Goal: Transaction & Acquisition: Purchase product/service

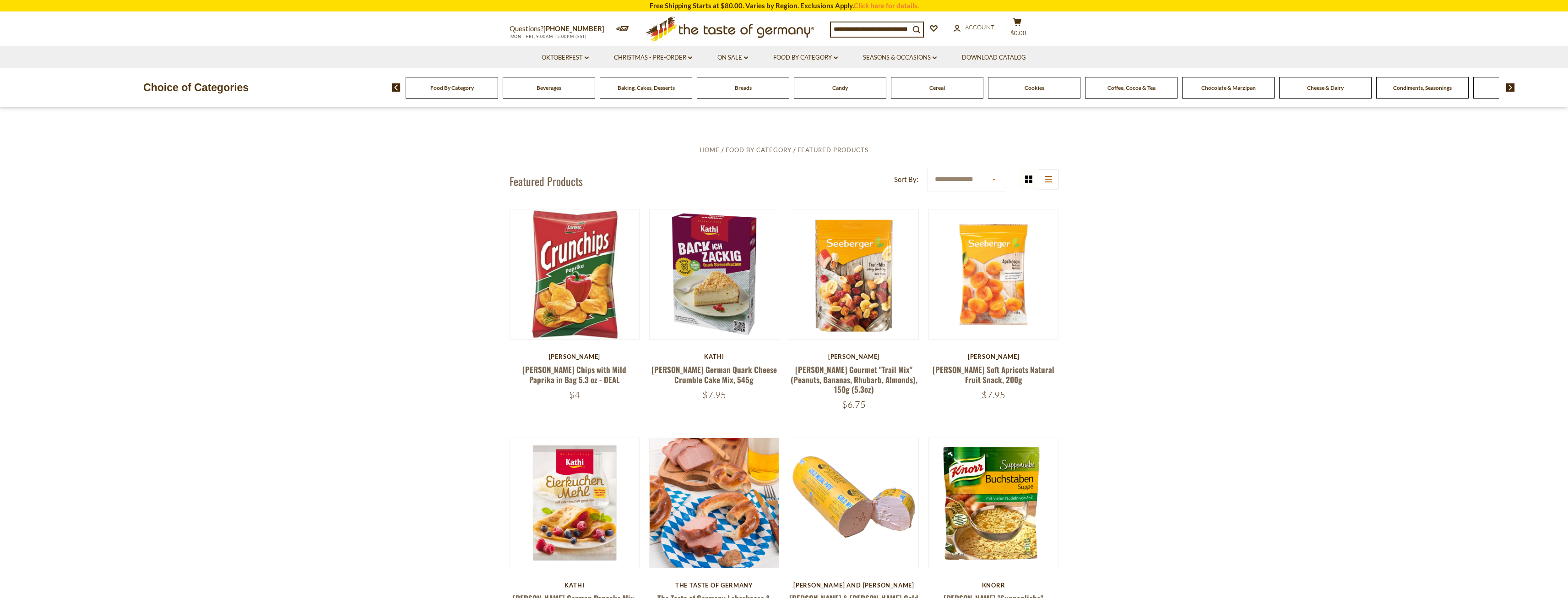
click at [866, 30] on input at bounding box center [870, 29] width 79 height 13
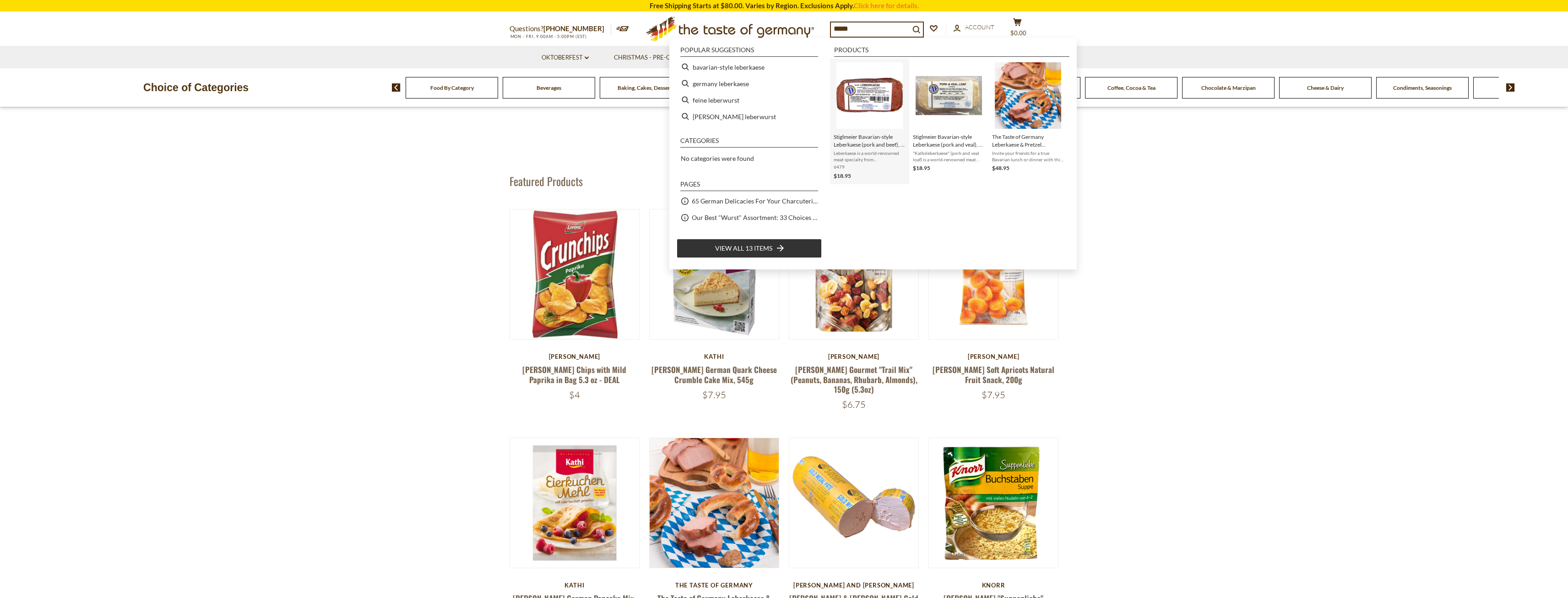
type input "*****"
click at [860, 102] on img "Stiglmeier Bavarian-style Leberkaese (pork and beef), 2 lbs." at bounding box center [869, 95] width 66 height 66
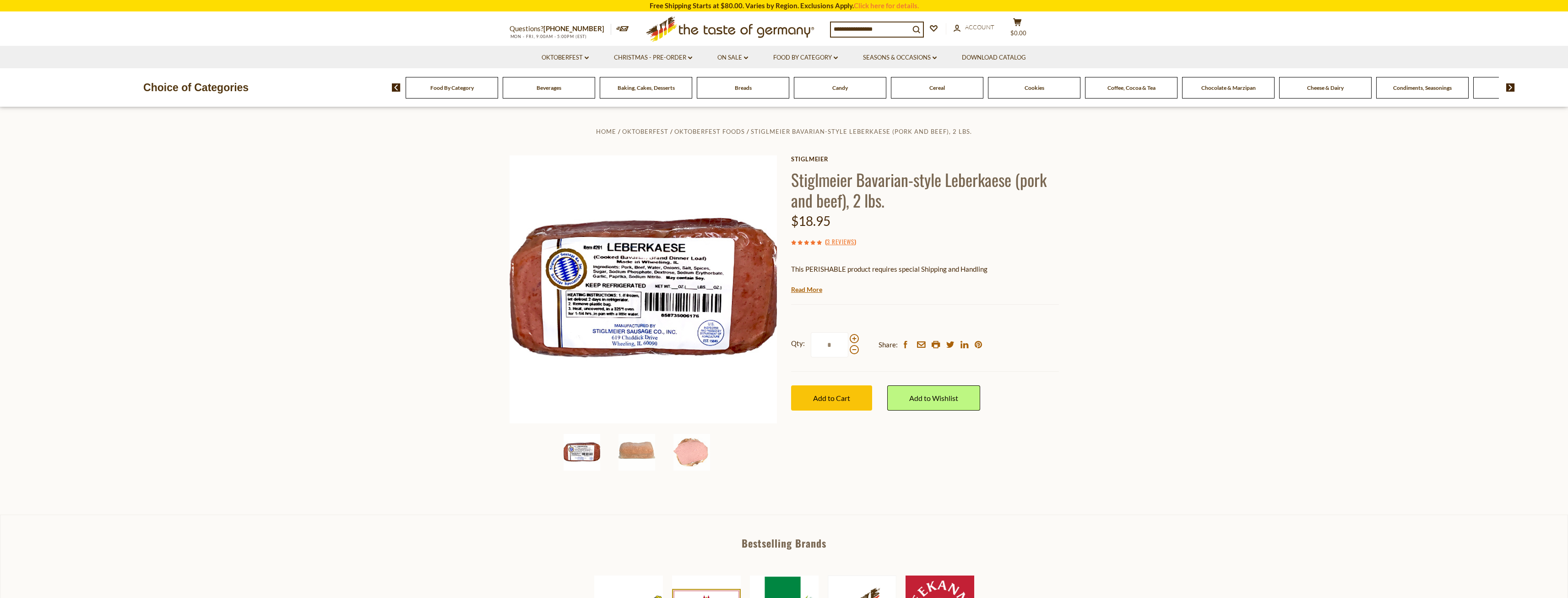
click at [395, 308] on section "Home Oktoberfest Oktoberfest Foods Stiglmeier Bavarian-style Leberkaese (pork a…" at bounding box center [784, 311] width 1568 height 407
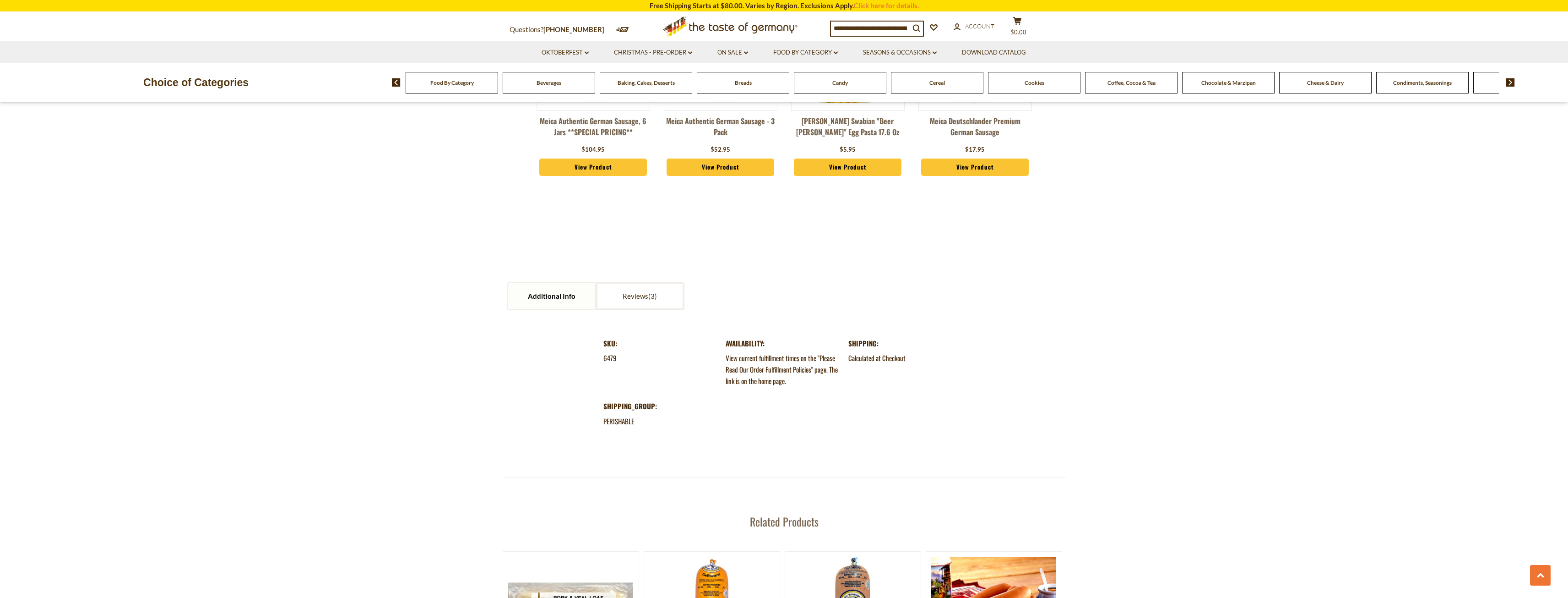
scroll to position [825, 0]
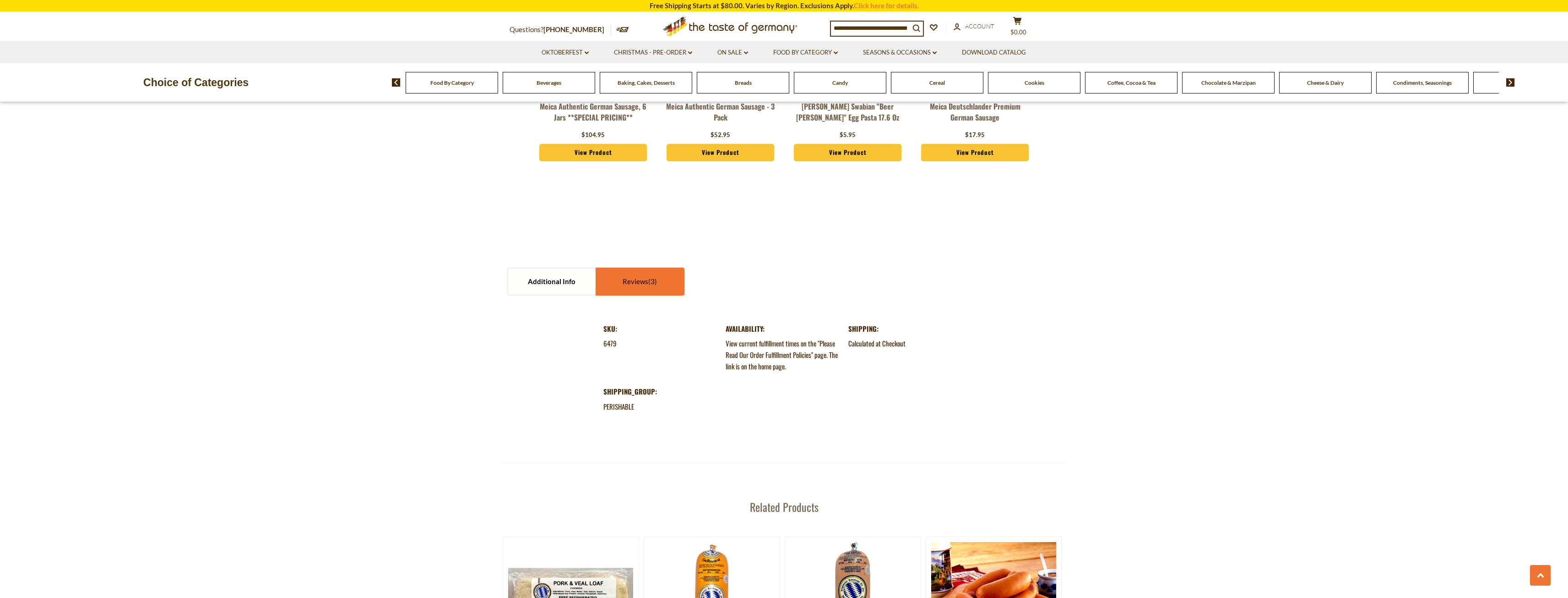
click at [635, 284] on link "Reviews" at bounding box center [640, 281] width 87 height 26
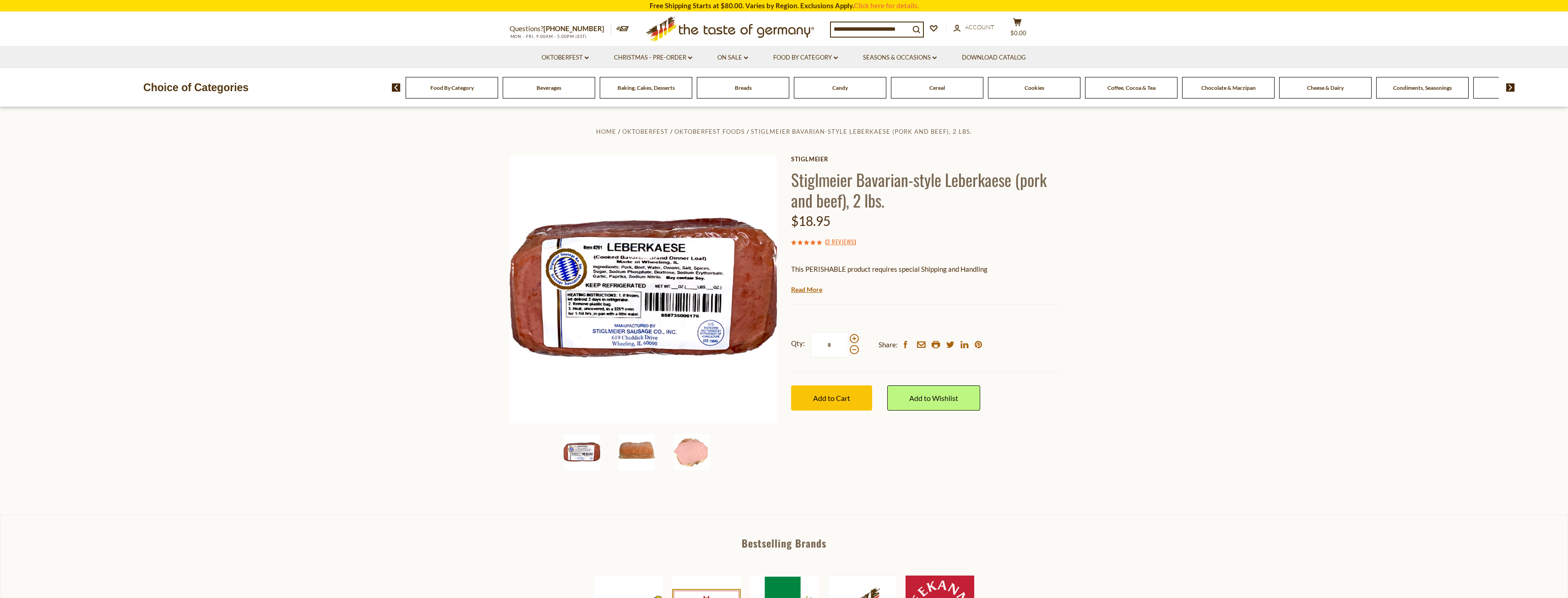
click at [629, 452] on img at bounding box center [637, 452] width 37 height 37
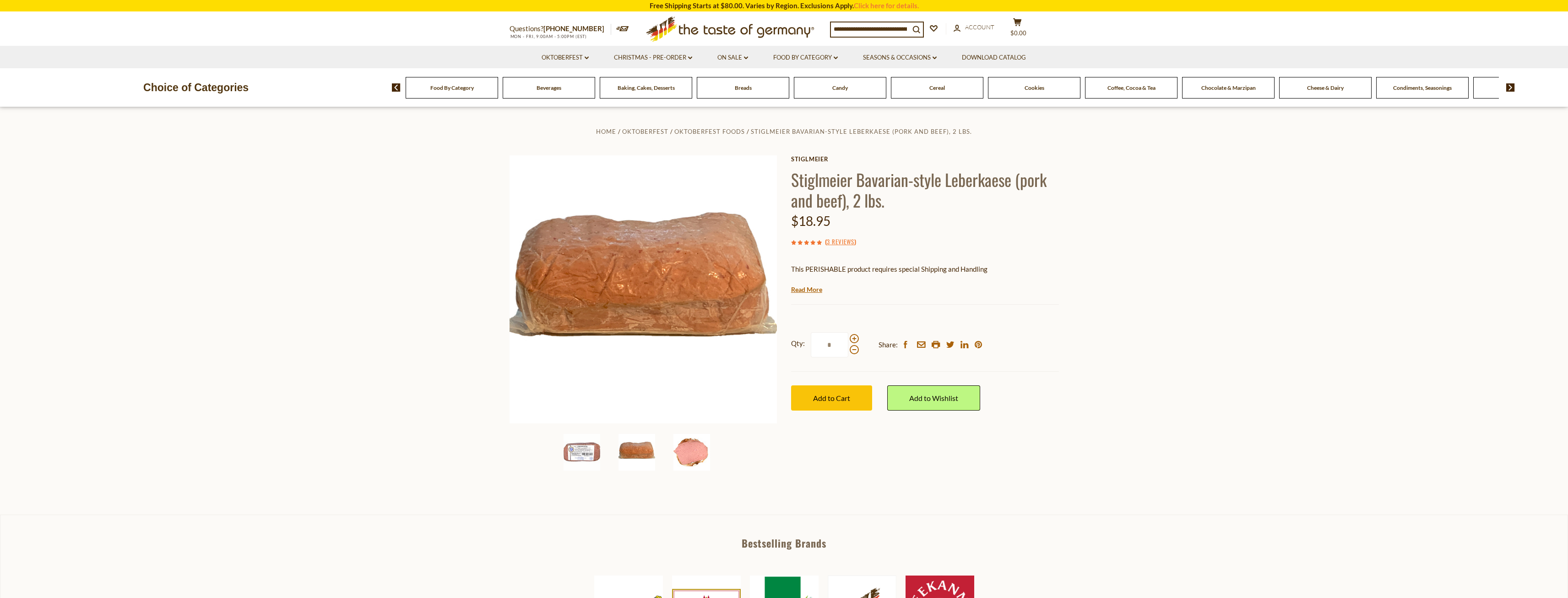
click at [691, 454] on img at bounding box center [691, 452] width 37 height 37
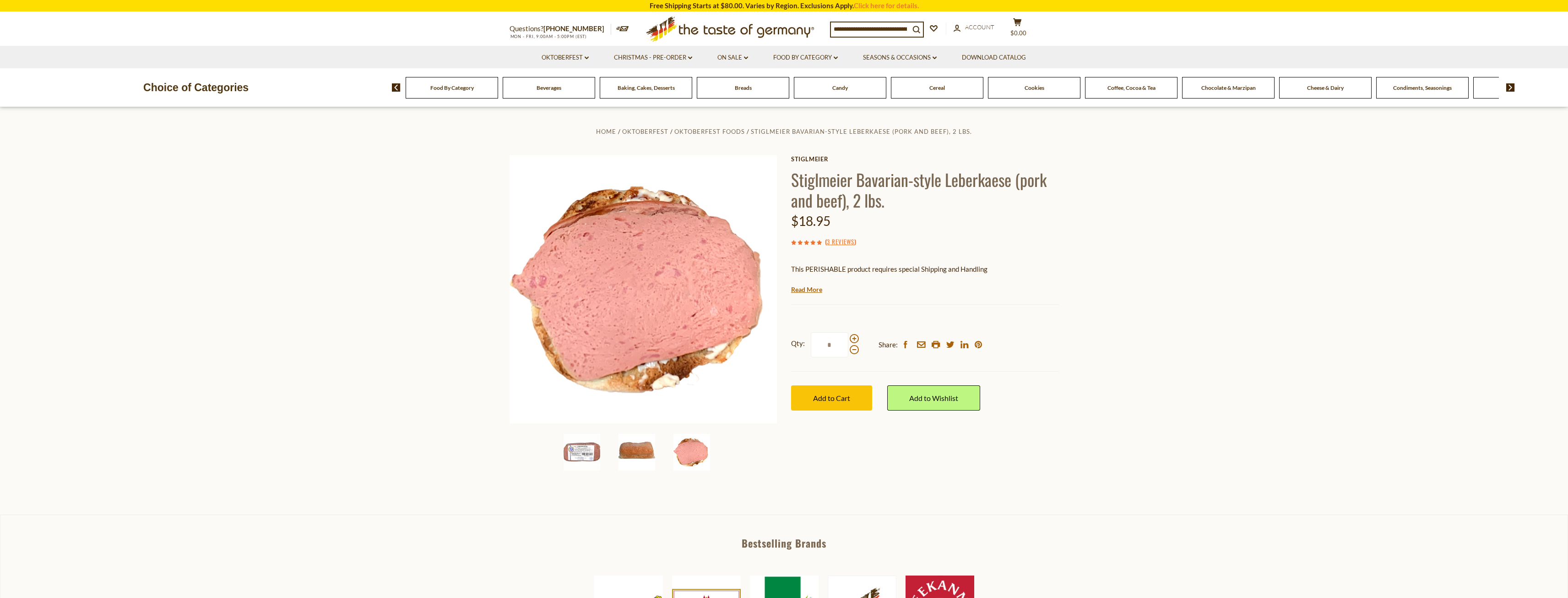
click at [640, 451] on img at bounding box center [637, 452] width 37 height 37
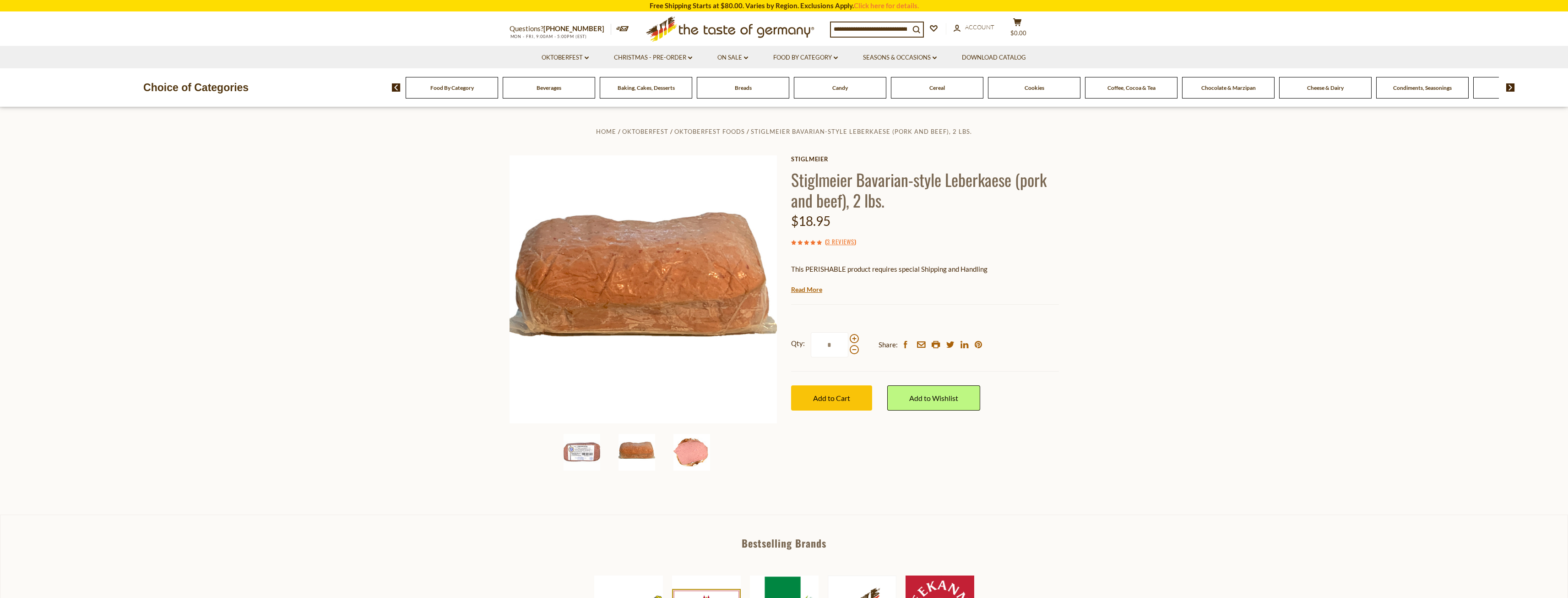
click at [693, 454] on img at bounding box center [691, 452] width 37 height 37
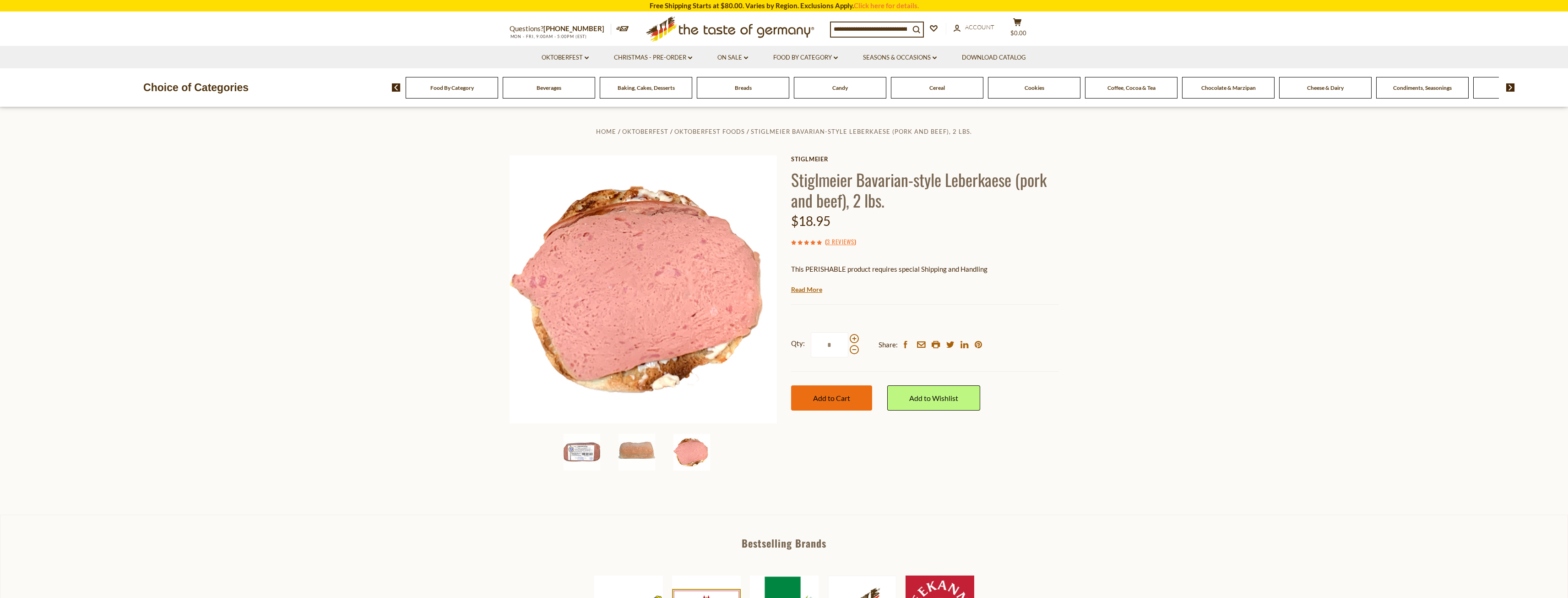
click at [823, 398] on span "Add to Cart" at bounding box center [831, 398] width 37 height 9
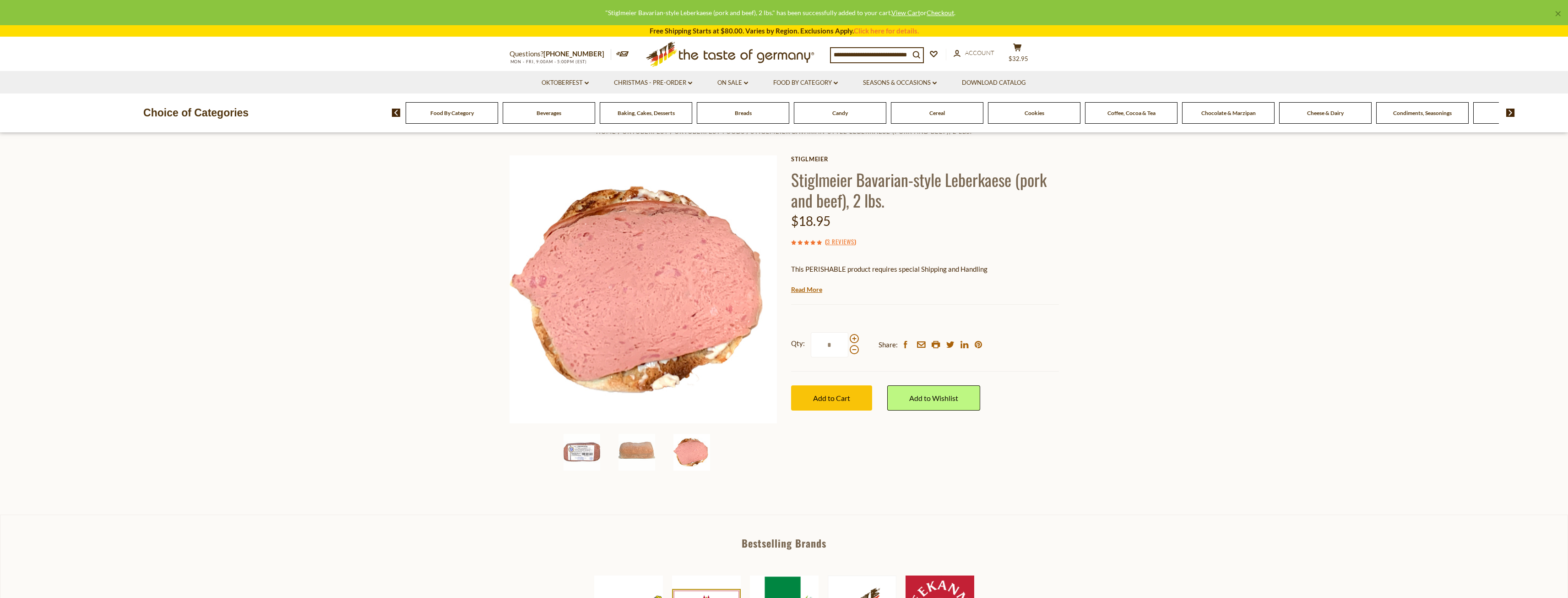
click at [748, 113] on span "Breads" at bounding box center [743, 113] width 17 height 7
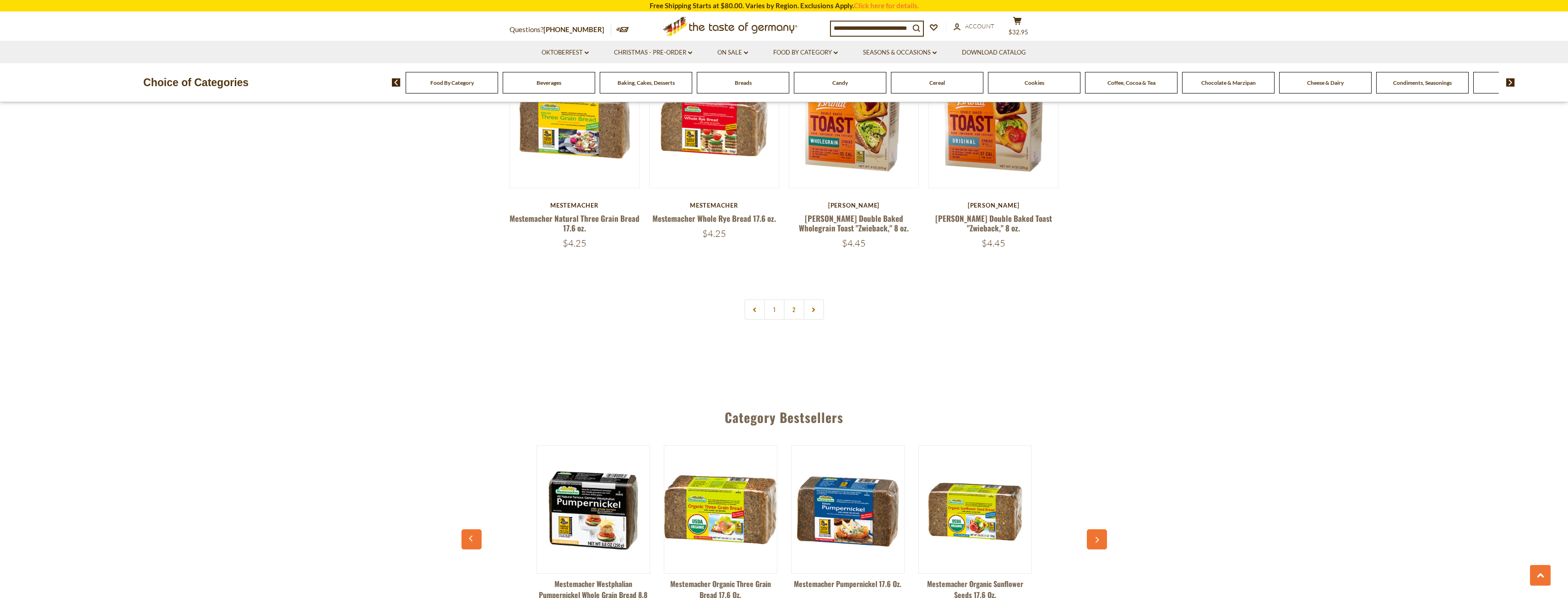
scroll to position [2334, 0]
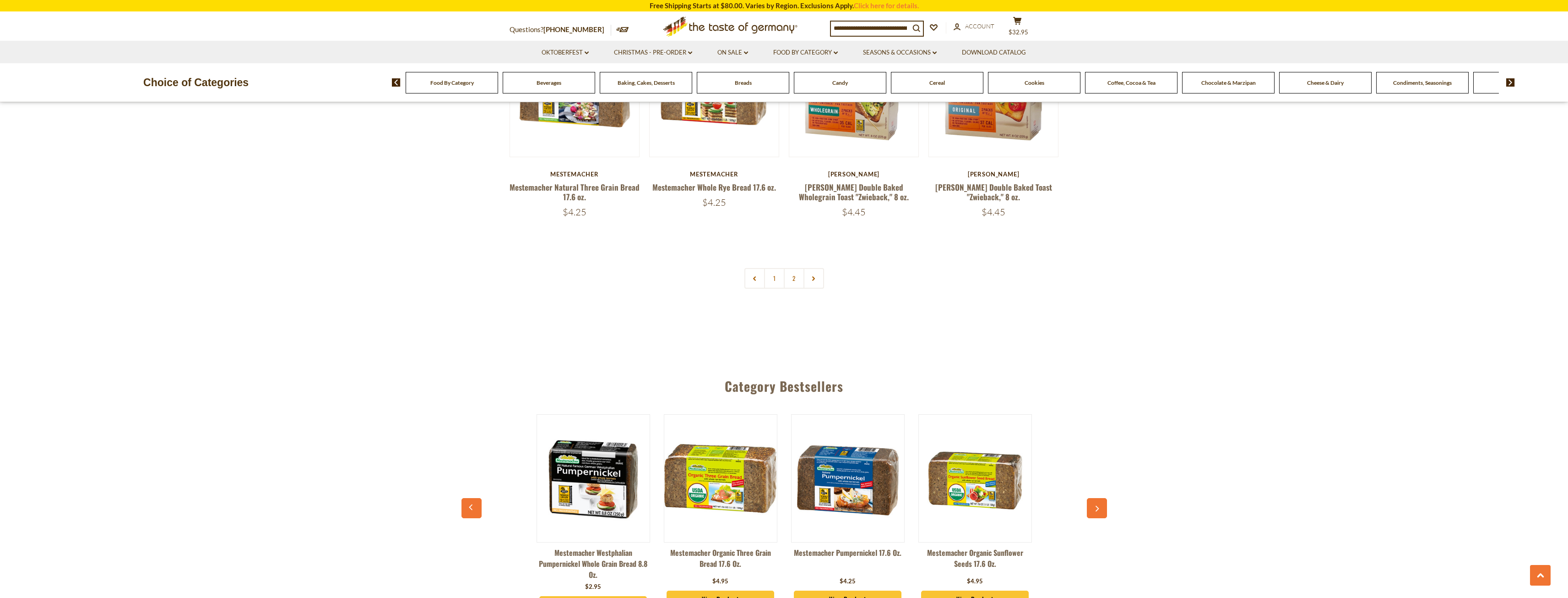
click at [795, 281] on link "2" at bounding box center [794, 278] width 21 height 21
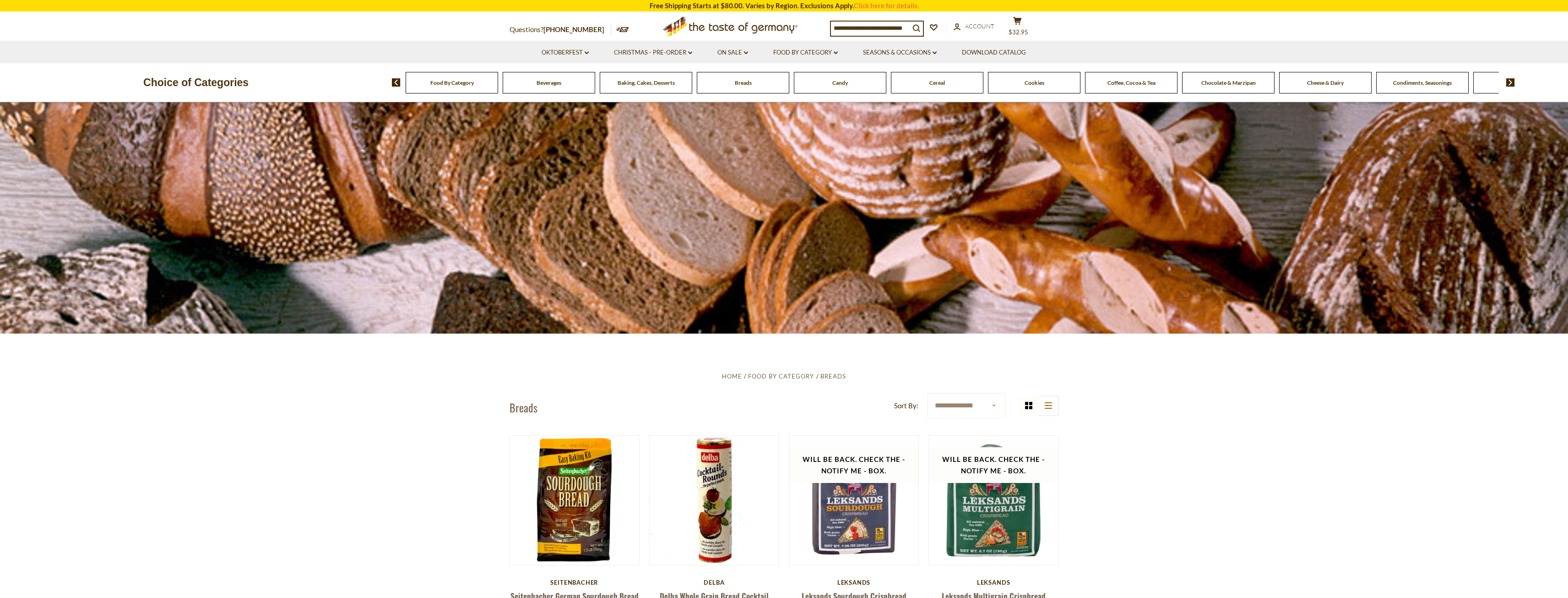
scroll to position [0, 0]
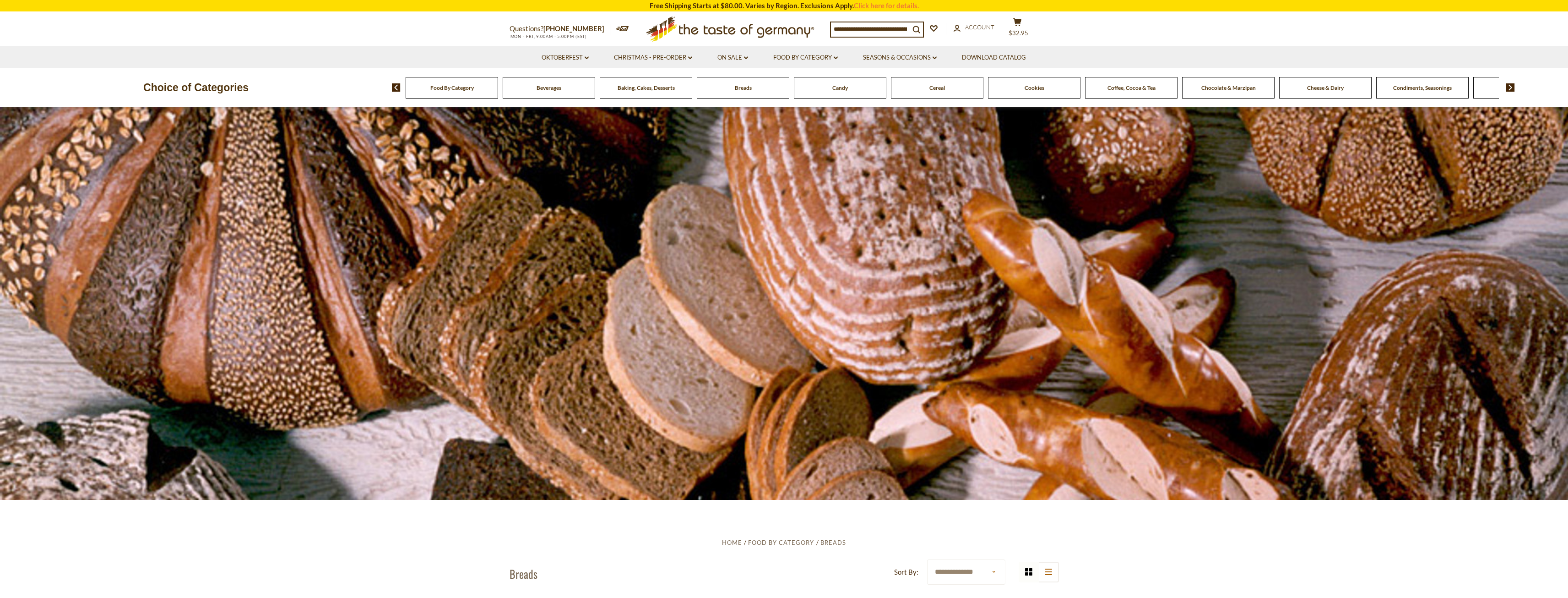
click at [498, 93] on div "Cheese & Dairy" at bounding box center [452, 87] width 93 height 21
click at [498, 92] on div "Cheese & Dairy" at bounding box center [452, 87] width 93 height 21
